Goal: Task Accomplishment & Management: Manage account settings

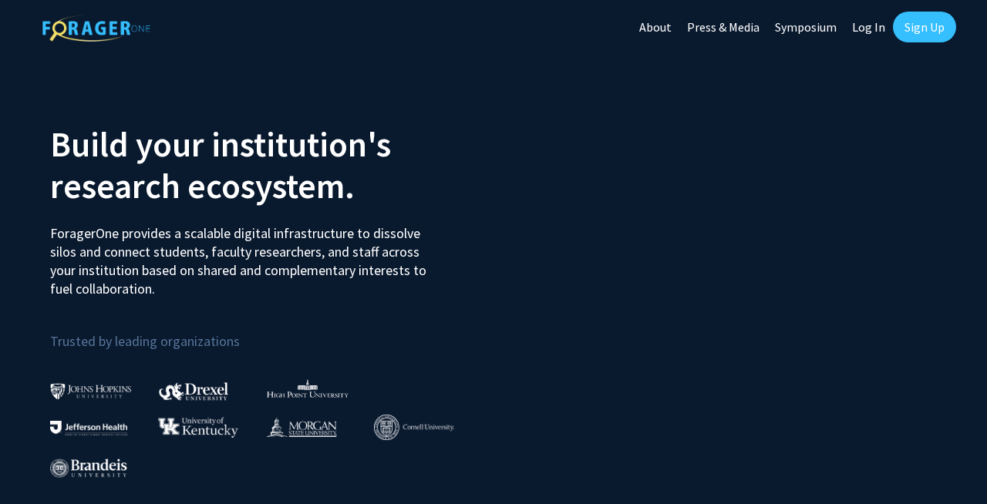
click at [871, 30] on link "Log In" at bounding box center [869, 27] width 49 height 54
select select
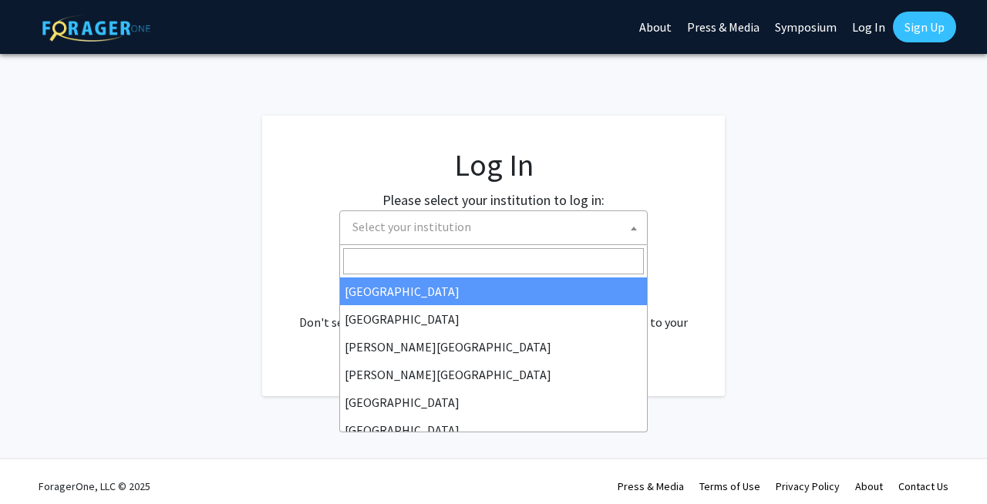
click at [502, 219] on span "Select your institution" at bounding box center [496, 227] width 301 height 32
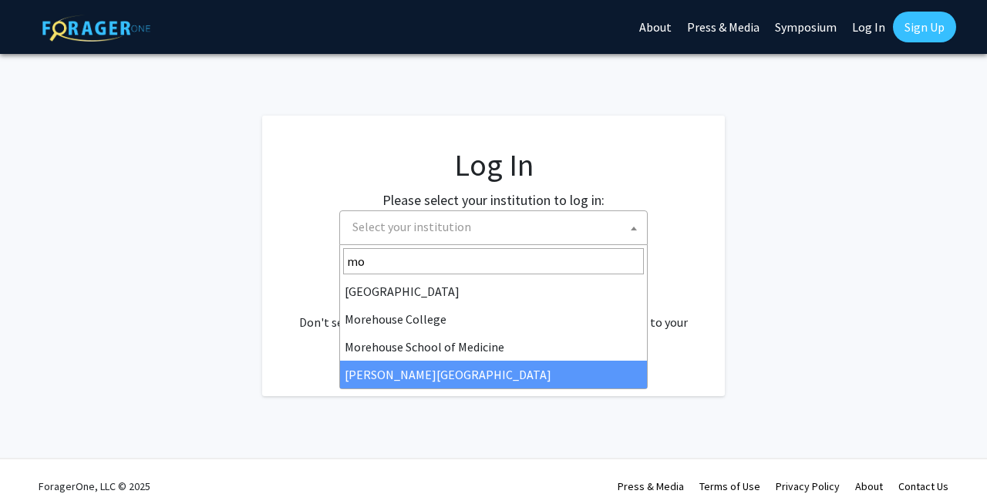
type input "mo"
select select "20"
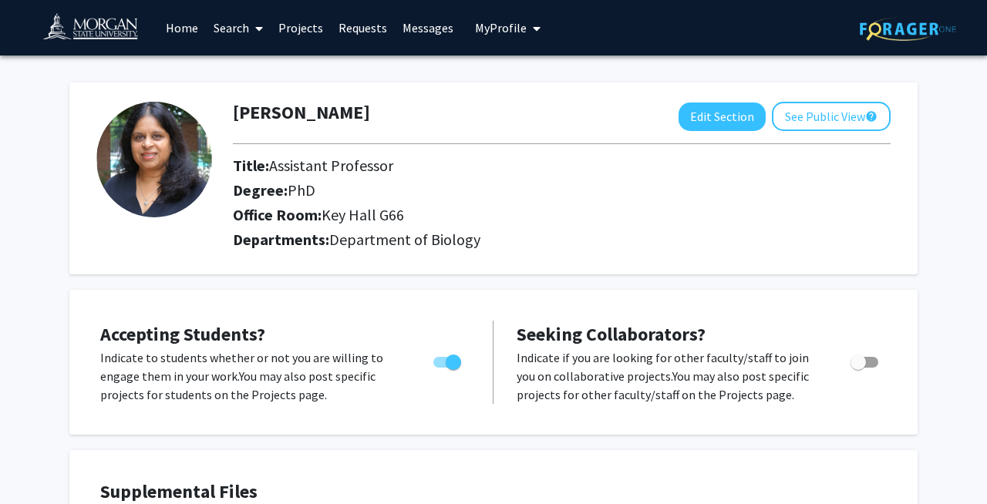
scroll to position [31, 0]
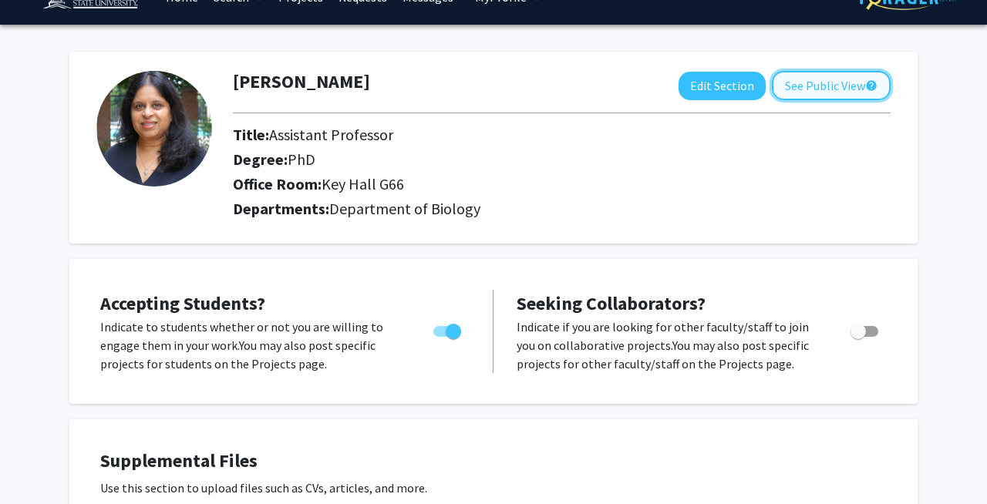
click at [813, 91] on button "See Public View help" at bounding box center [831, 85] width 119 height 29
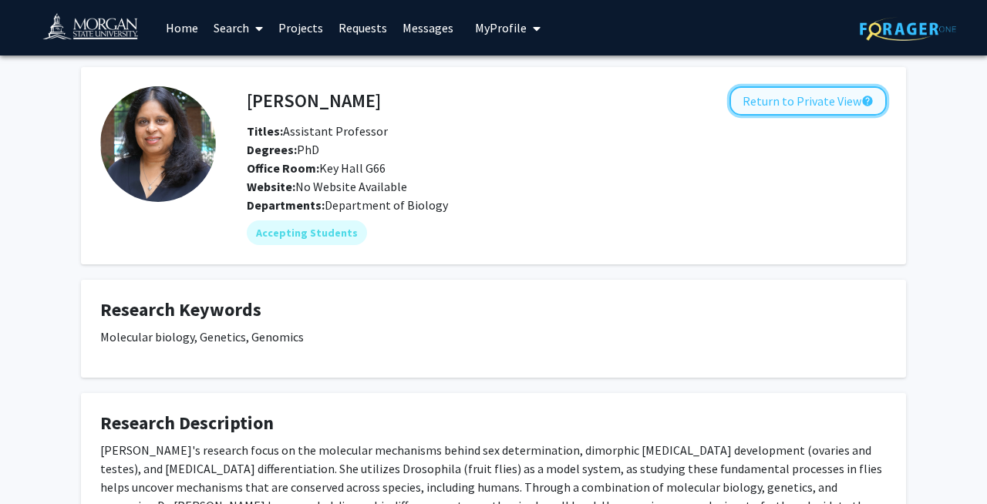
click at [782, 105] on button "Return to Private View help" at bounding box center [808, 100] width 157 height 29
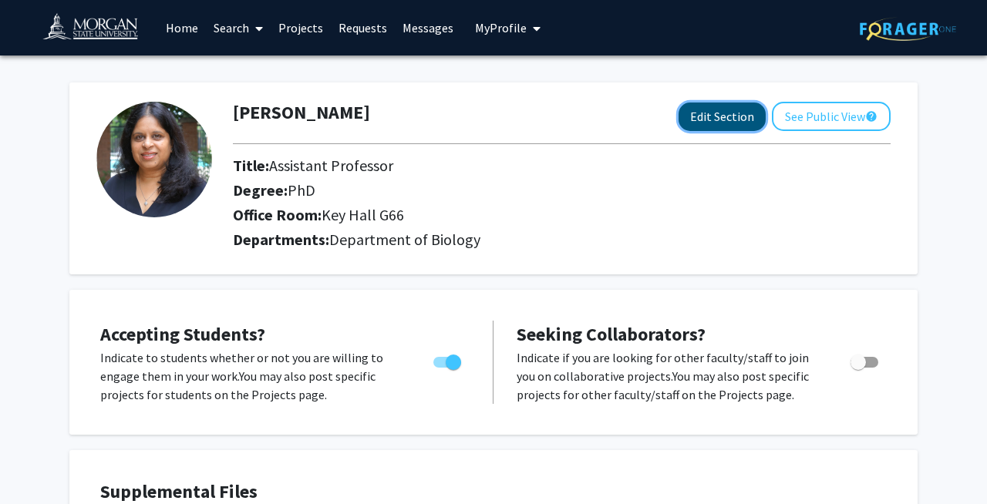
click at [720, 120] on button "Edit Section" at bounding box center [722, 117] width 87 height 29
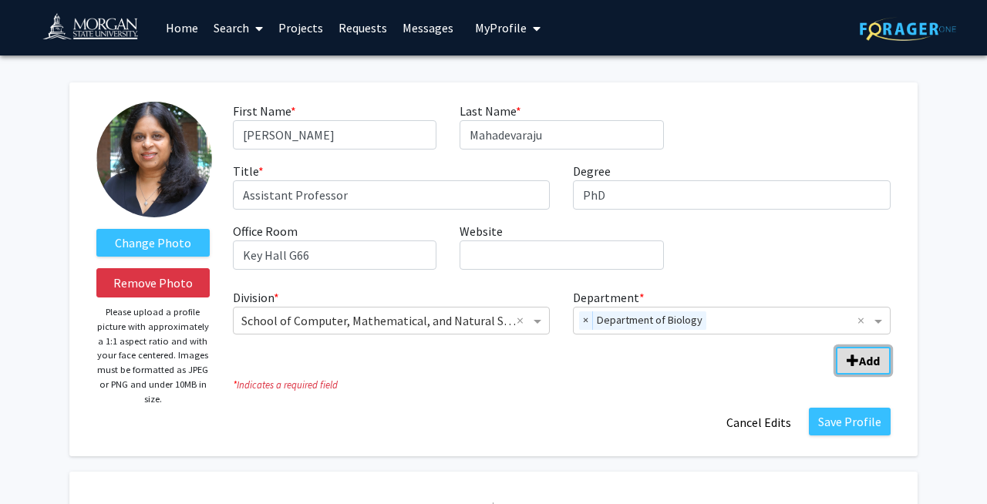
click at [850, 360] on span "Add Division/Department" at bounding box center [853, 361] width 12 height 12
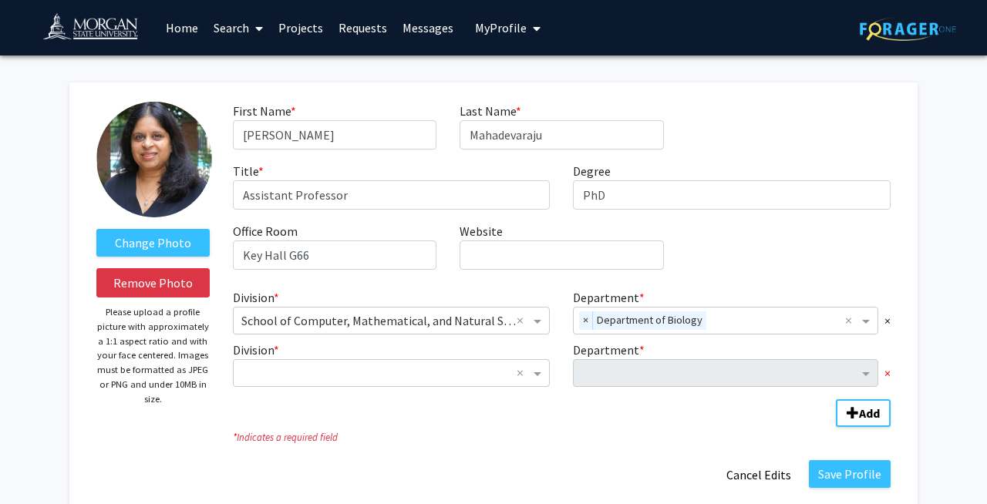
click at [888, 372] on span "×" at bounding box center [888, 373] width 6 height 19
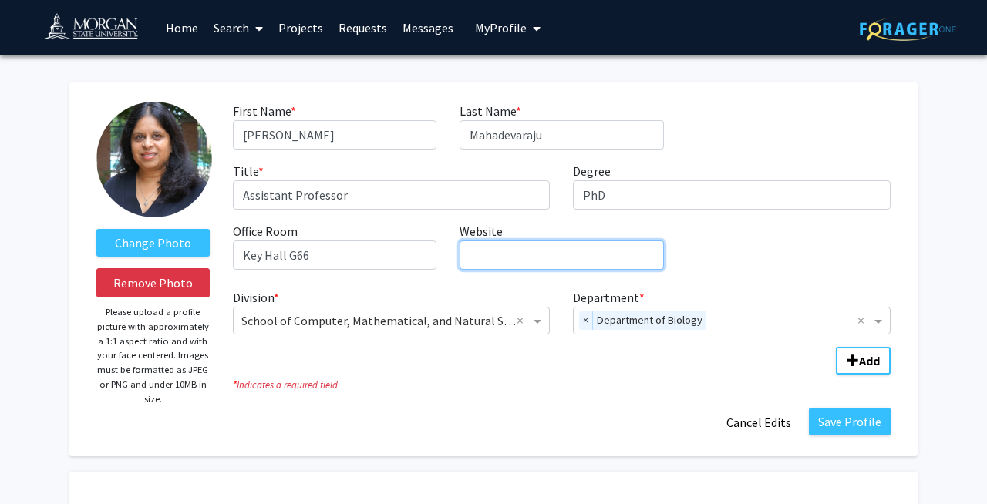
click at [602, 259] on input "Website required" at bounding box center [562, 255] width 204 height 29
click at [853, 362] on span "Add Division/Department" at bounding box center [853, 361] width 12 height 12
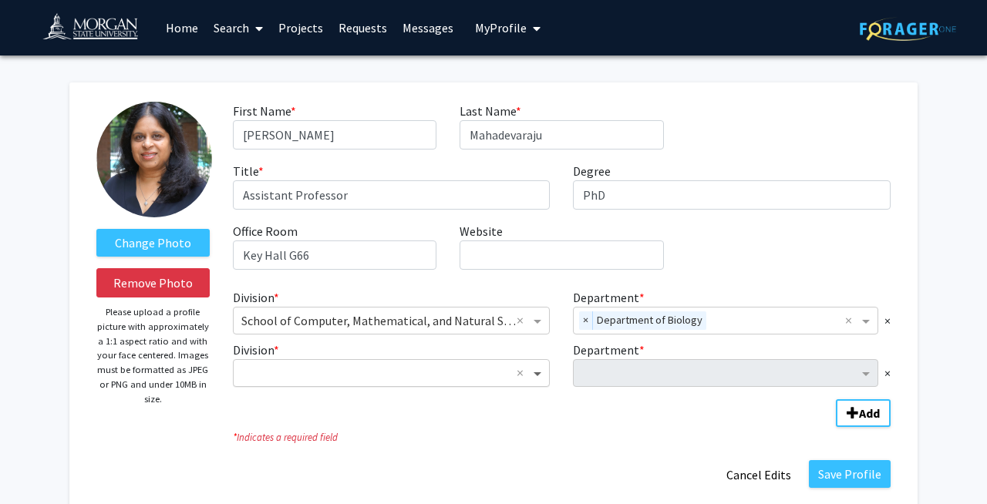
click at [543, 378] on span "Division" at bounding box center [539, 373] width 19 height 19
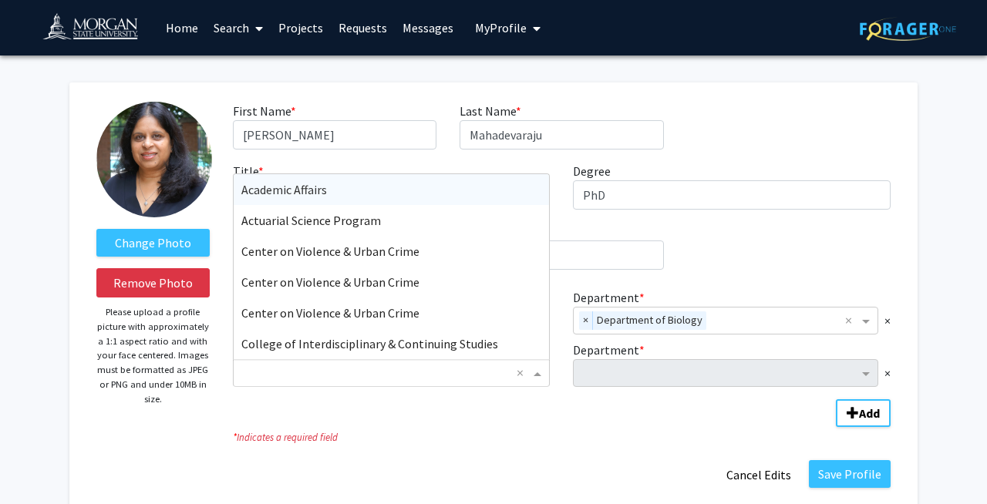
click at [524, 419] on fg-division-department-wrapper "Division * × School of Computer, Mathematical, and Natural Sciences × Departmen…" at bounding box center [561, 354] width 681 height 145
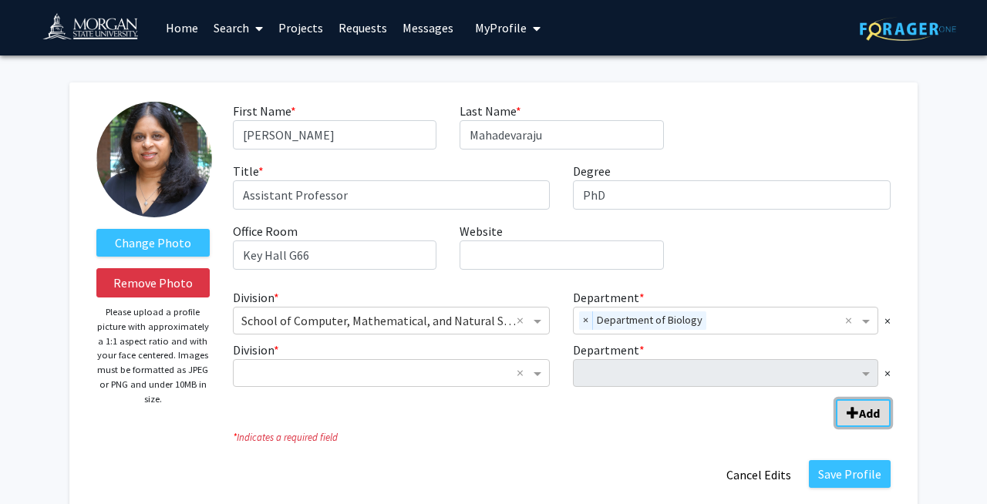
click at [848, 417] on span "Add Division/Department" at bounding box center [853, 413] width 12 height 12
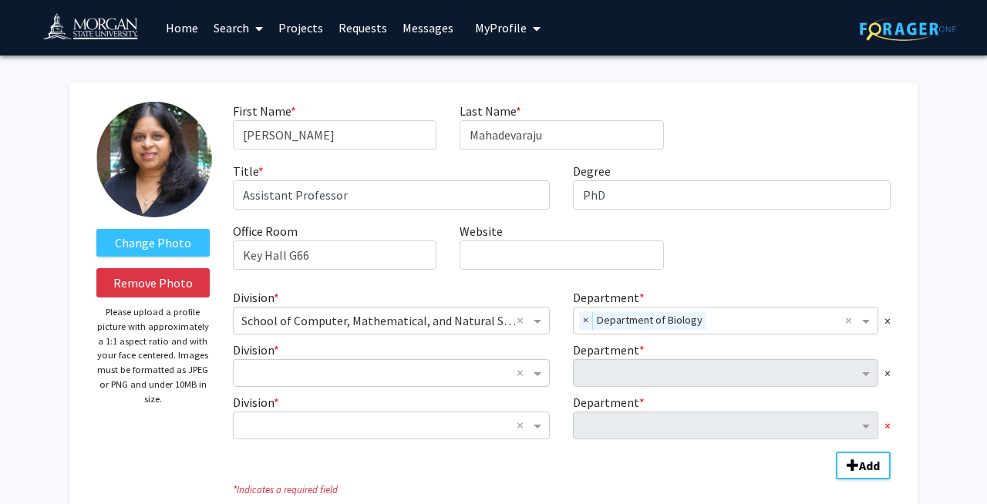
click at [886, 428] on span "×" at bounding box center [888, 425] width 6 height 19
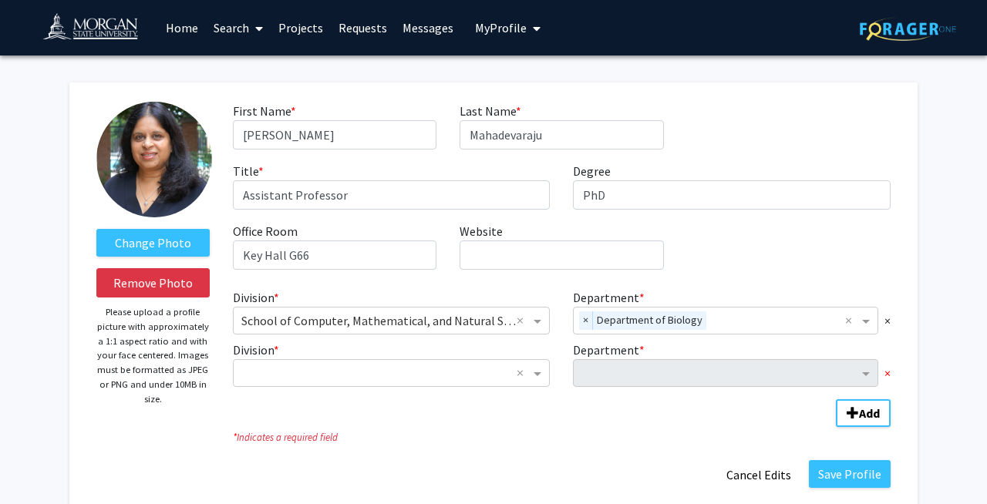
click at [886, 376] on span "×" at bounding box center [888, 373] width 6 height 19
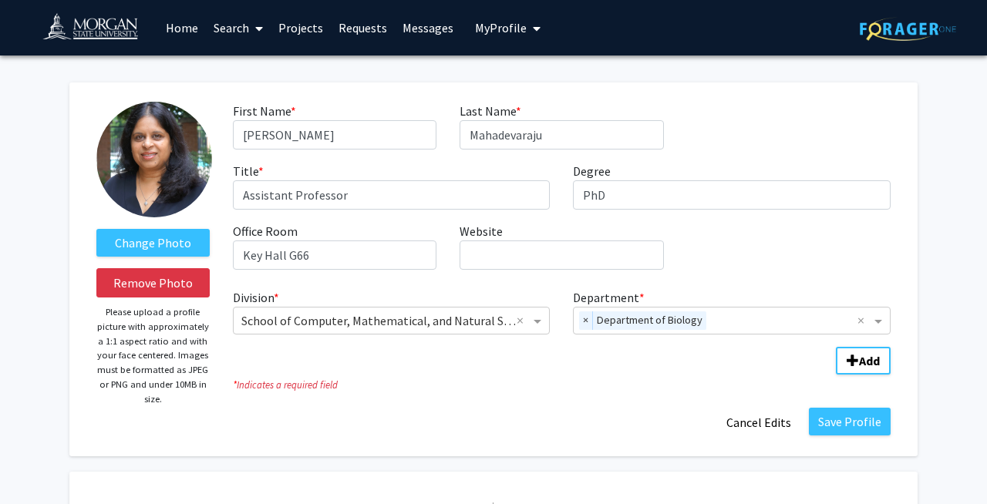
click at [904, 288] on div "Change Photo Remove Photo Please upload a profile picture with approximately a …" at bounding box center [493, 270] width 848 height 374
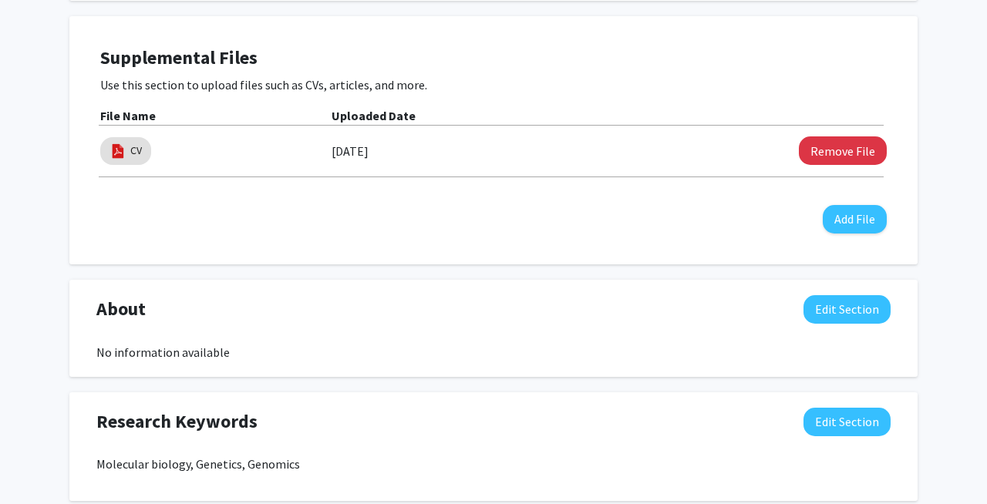
scroll to position [617, 0]
click at [829, 310] on button "Edit Section" at bounding box center [847, 309] width 87 height 29
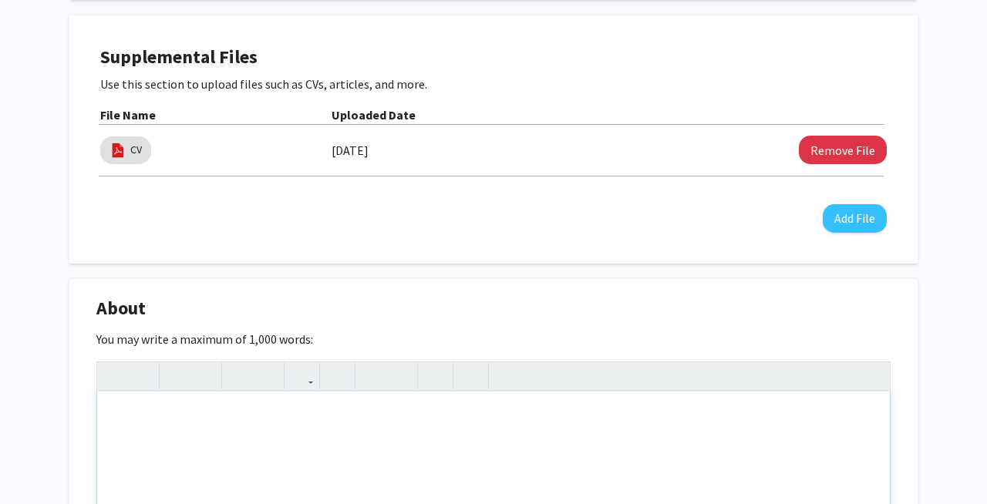
click at [305, 454] on div "Note to users with screen readers: Please deactivate our accessibility plugin f…" at bounding box center [493, 507] width 793 height 231
click at [151, 416] on div "Contact Sharvani.Mahadev@morgan.edu" at bounding box center [493, 507] width 793 height 231
type textarea "Contact: Sharvani.Mahadev@morgan.edu"
click at [857, 322] on div "About Edit Section" at bounding box center [494, 312] width 818 height 35
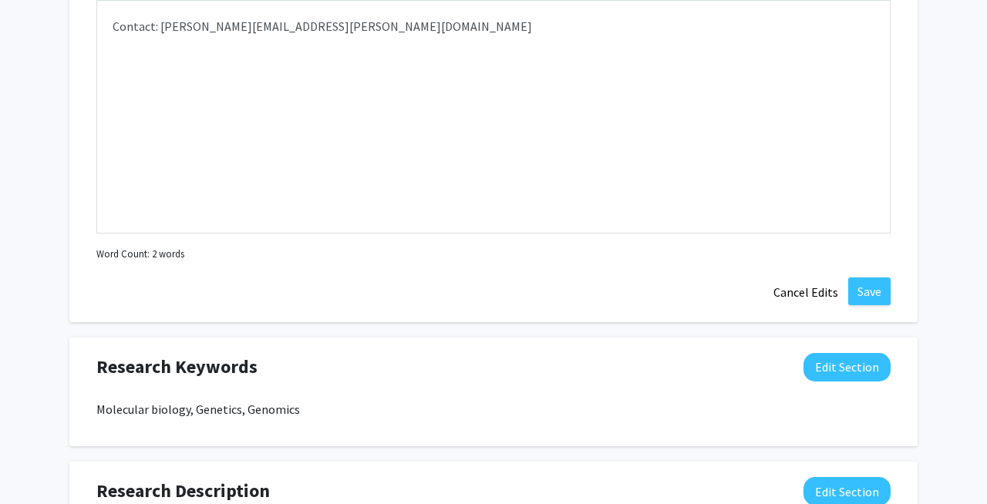
scroll to position [1018, 0]
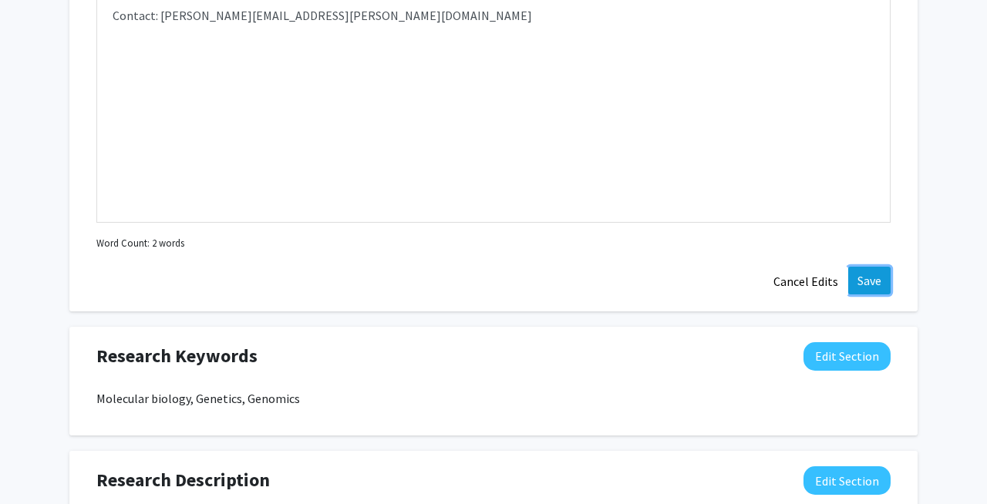
click at [868, 281] on button "Save" at bounding box center [869, 281] width 42 height 28
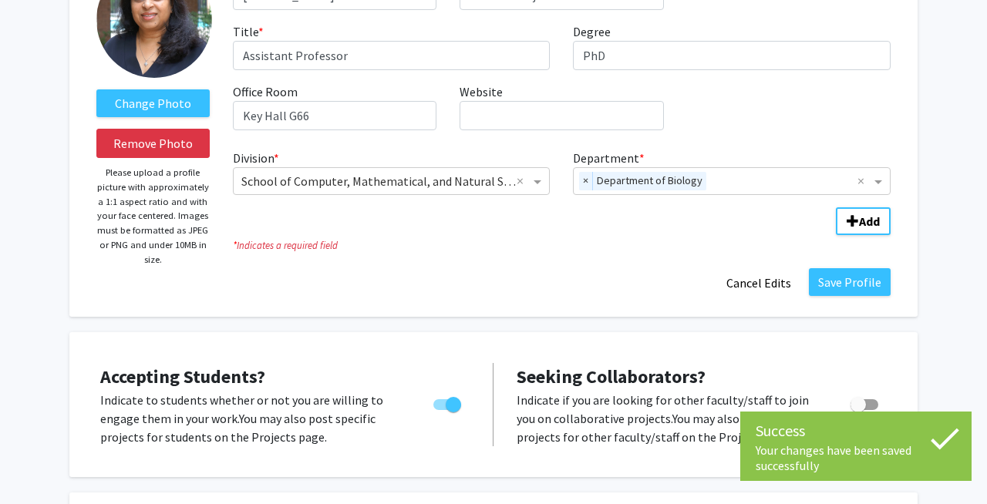
scroll to position [123, 0]
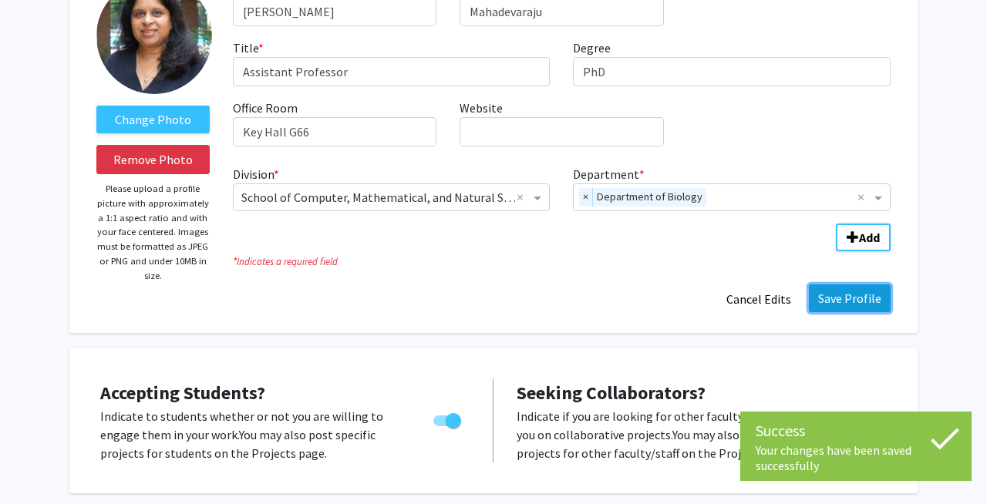
click at [844, 302] on button "Save Profile" at bounding box center [850, 299] width 82 height 28
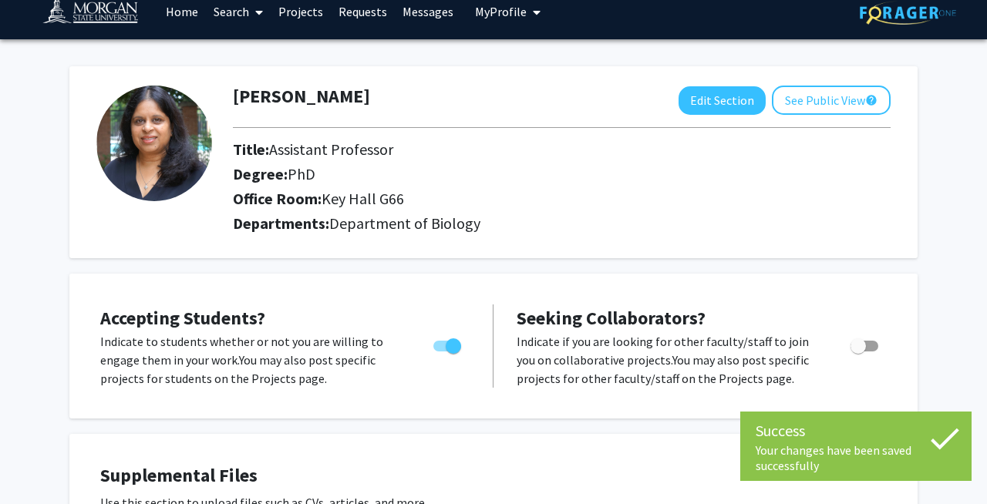
scroll to position [0, 0]
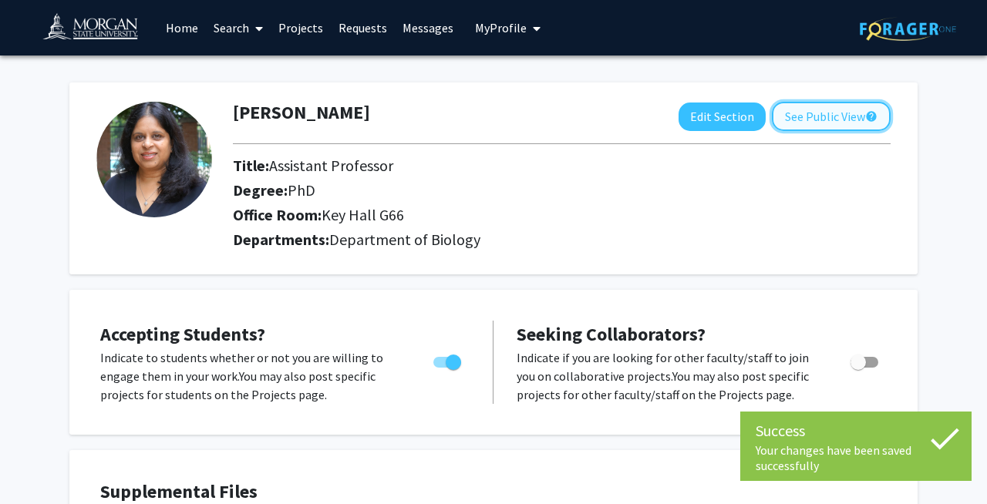
click at [815, 115] on button "See Public View help" at bounding box center [831, 116] width 119 height 29
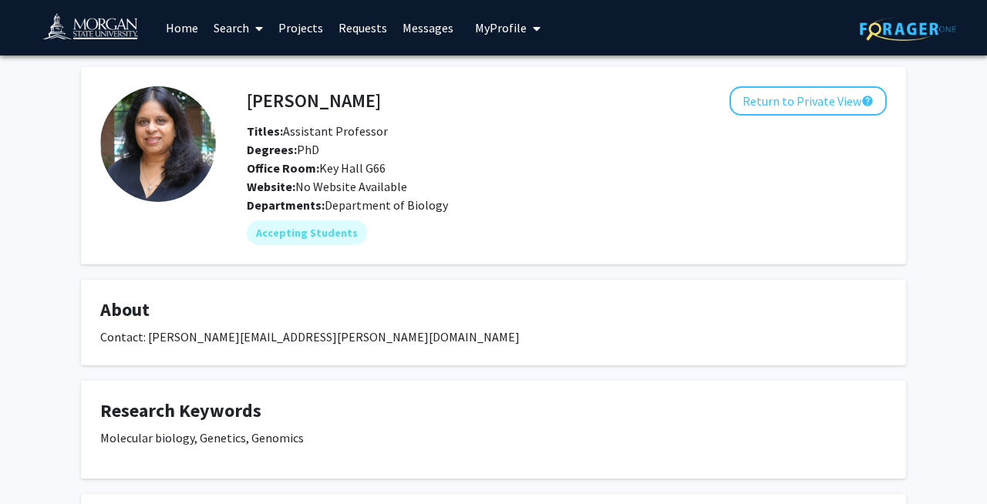
click at [533, 30] on icon "My profile dropdown to access profile and logout" at bounding box center [537, 28] width 8 height 12
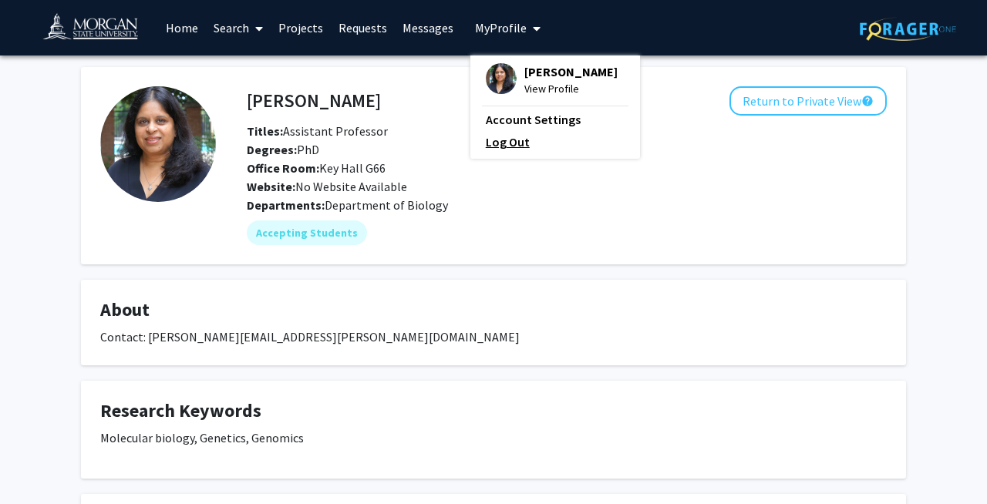
click at [501, 151] on link "Log Out" at bounding box center [555, 142] width 139 height 19
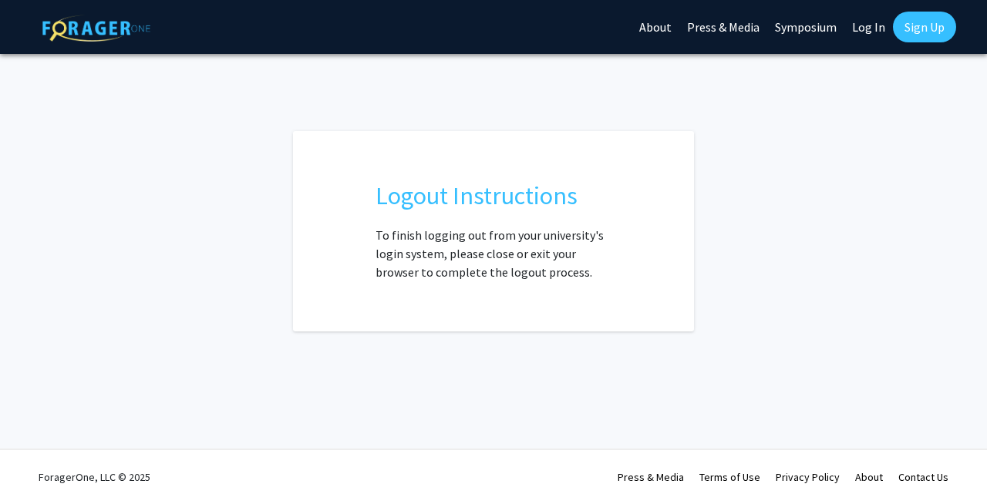
click at [69, 26] on img at bounding box center [96, 28] width 108 height 27
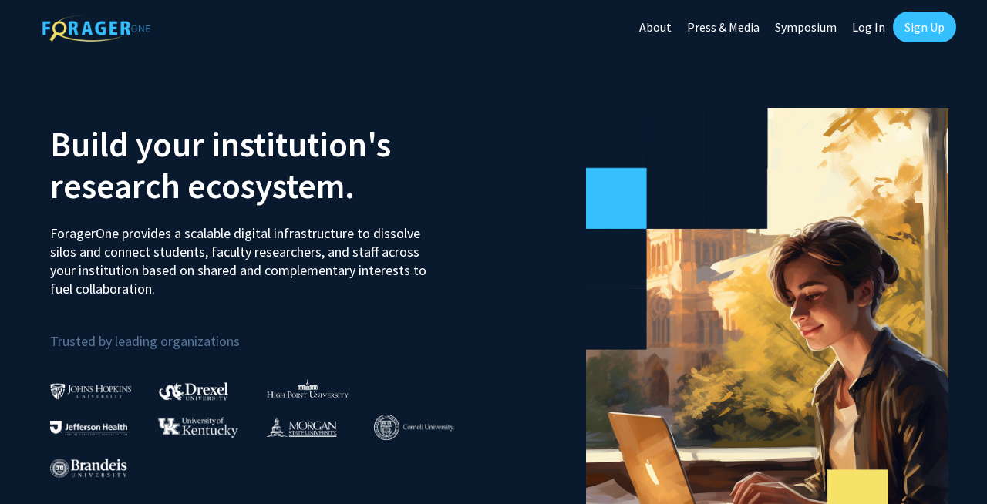
click at [868, 26] on link "Log In" at bounding box center [869, 27] width 49 height 54
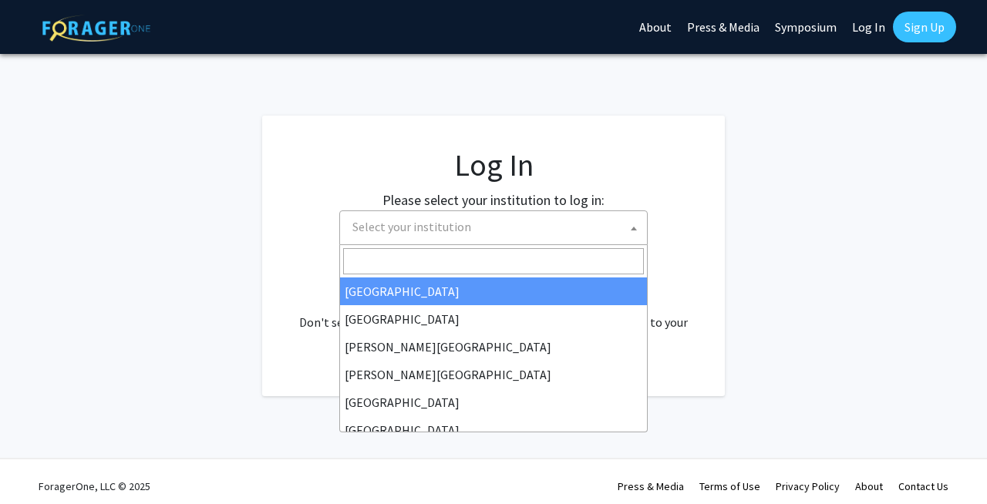
click at [633, 233] on span at bounding box center [633, 228] width 15 height 34
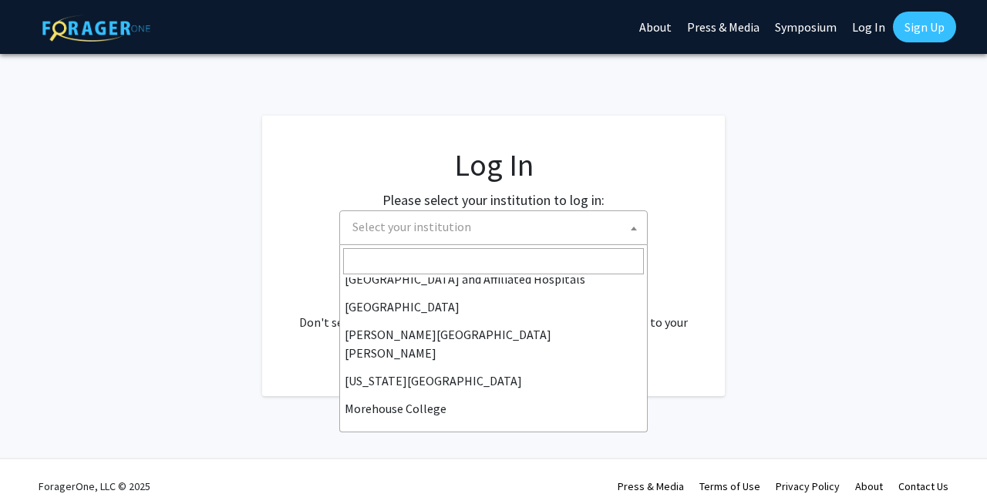
scroll to position [290, 0]
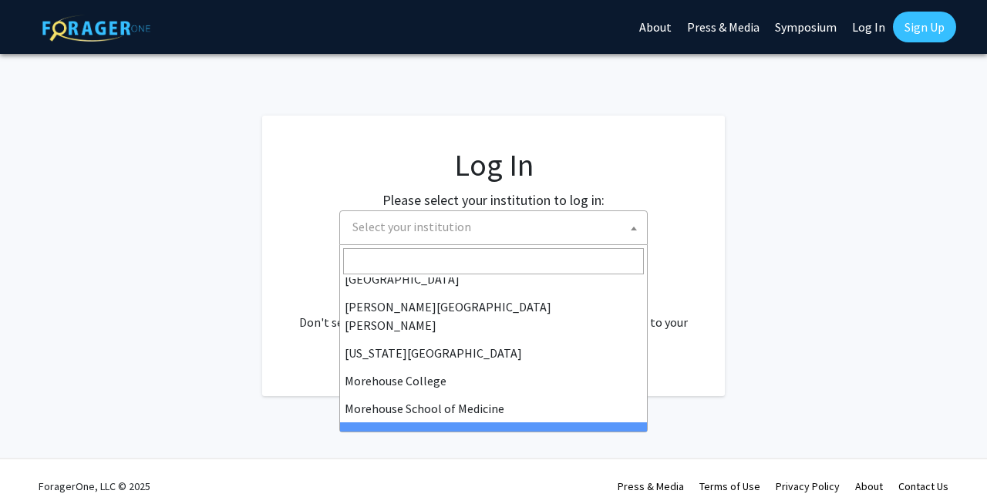
select select "20"
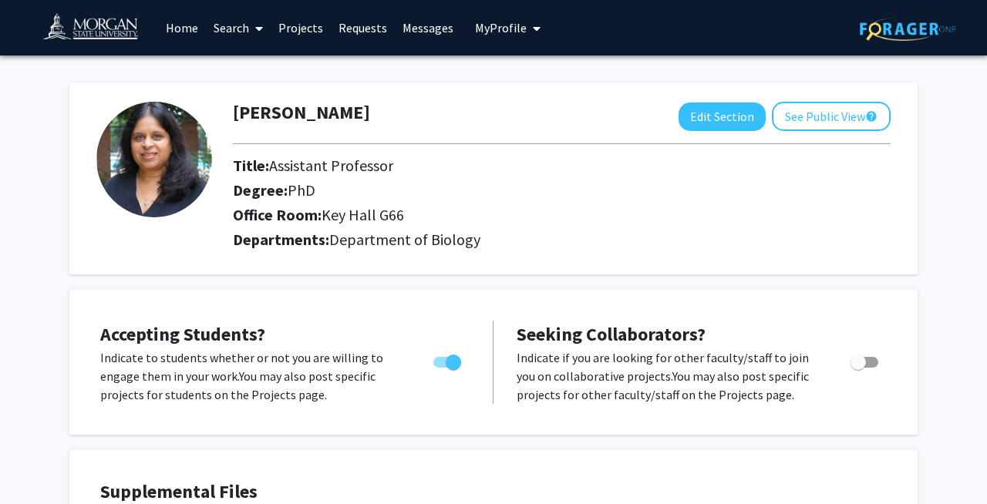
click at [178, 29] on link "Home" at bounding box center [182, 28] width 48 height 54
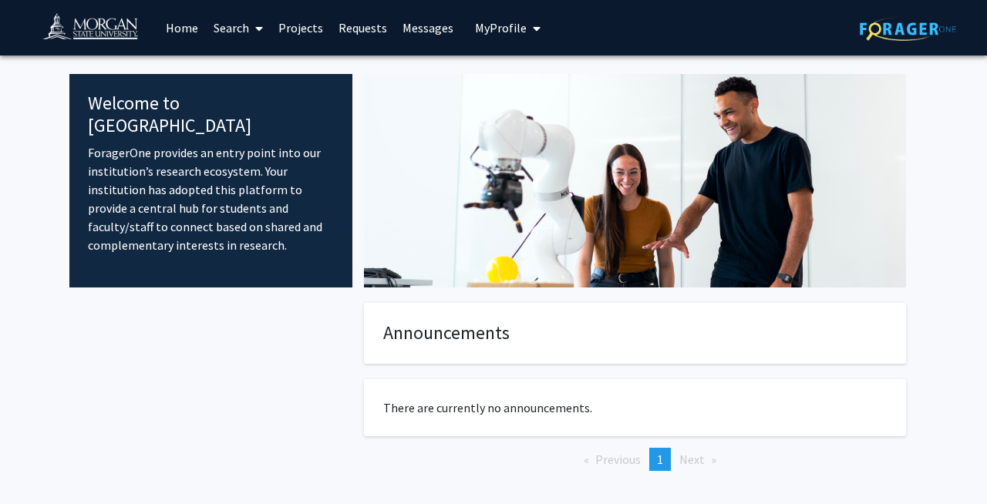
click at [908, 31] on img at bounding box center [908, 29] width 96 height 24
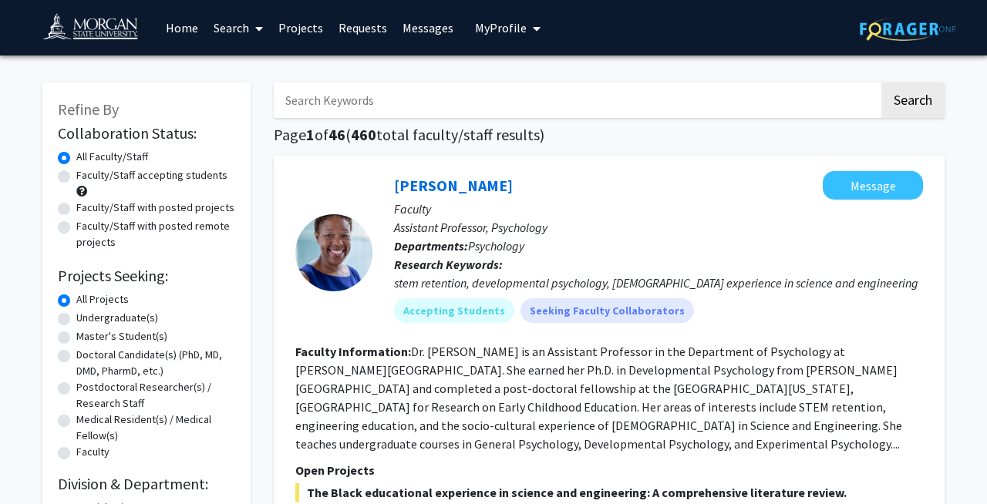
click at [499, 97] on input "Search Keywords" at bounding box center [576, 100] width 605 height 35
type input "sharvani"
click at [905, 99] on button "Search" at bounding box center [913, 100] width 63 height 35
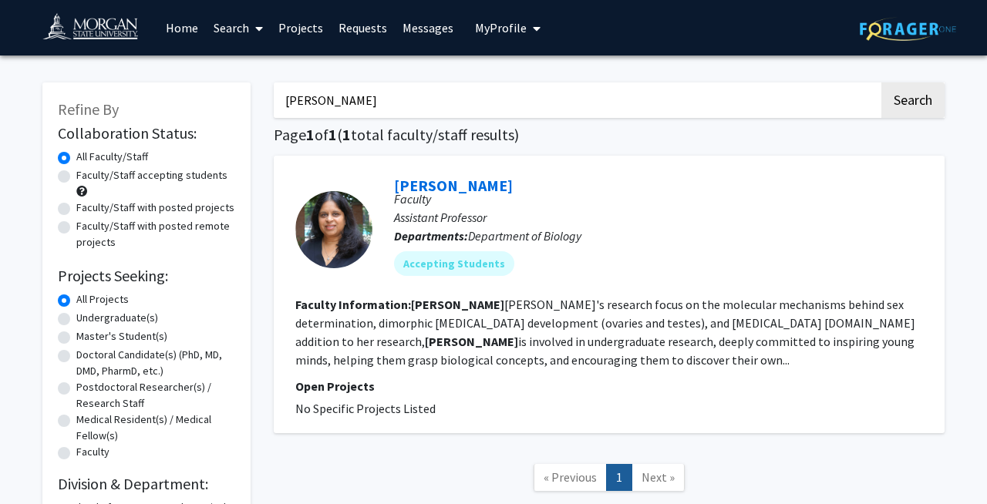
click at [533, 28] on icon "My profile dropdown to access profile and logout" at bounding box center [537, 28] width 8 height 12
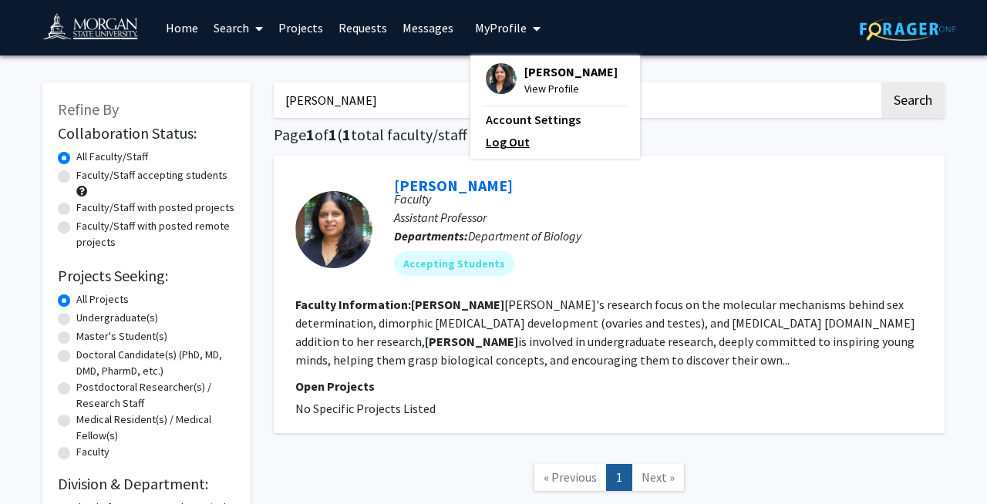
click at [499, 151] on link "Log Out" at bounding box center [555, 142] width 139 height 19
